Goal: Browse casually

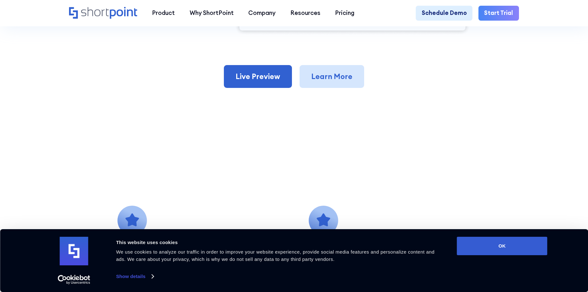
scroll to position [412, 0]
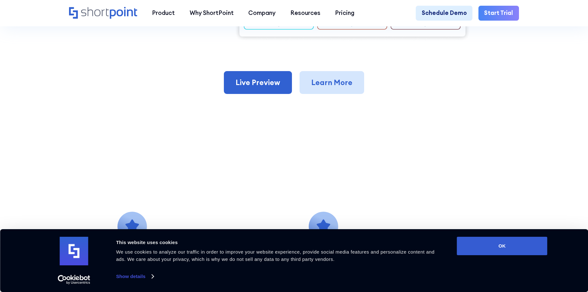
click at [322, 78] on link "Learn More" at bounding box center [332, 82] width 65 height 23
